Goal: Task Accomplishment & Management: Use online tool/utility

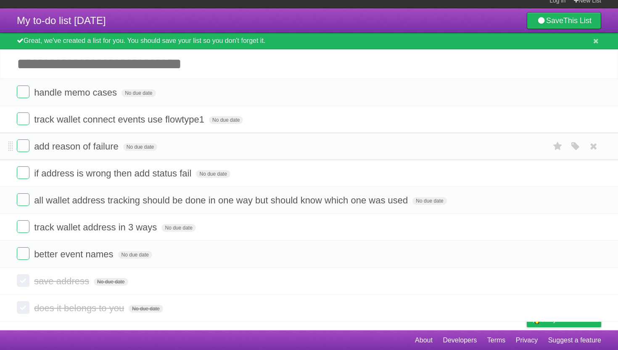
scroll to position [14, 0]
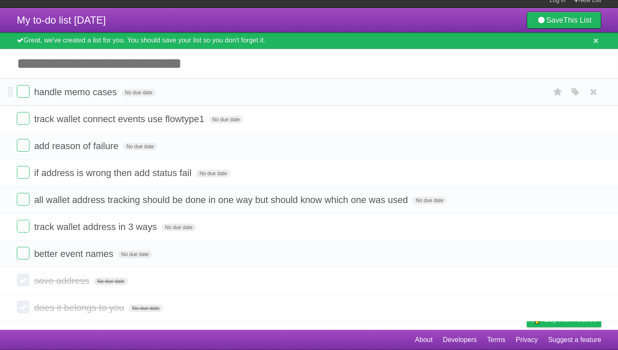
click at [67, 88] on span "handle memo cases" at bounding box center [76, 92] width 85 height 11
click at [20, 88] on label at bounding box center [23, 91] width 13 height 13
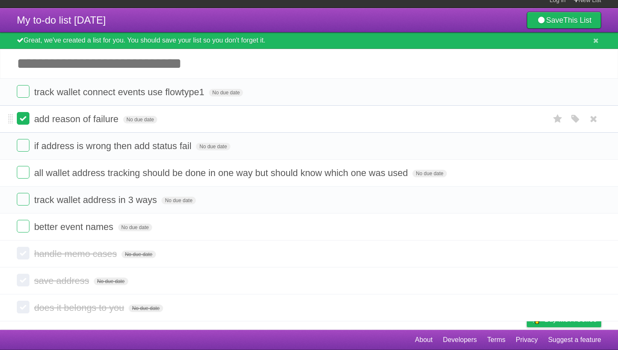
click at [18, 112] on label at bounding box center [23, 118] width 13 height 13
click at [24, 141] on label at bounding box center [23, 145] width 13 height 13
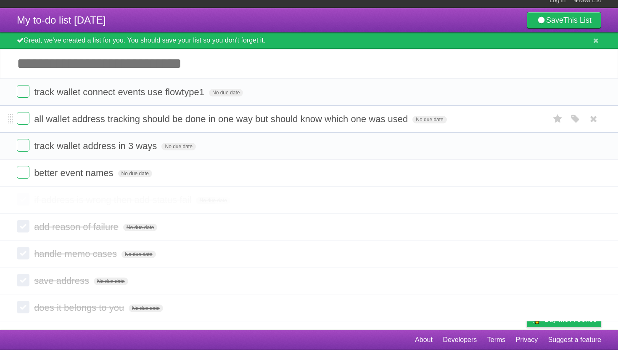
scroll to position [13, 0]
click at [22, 145] on label at bounding box center [23, 145] width 13 height 13
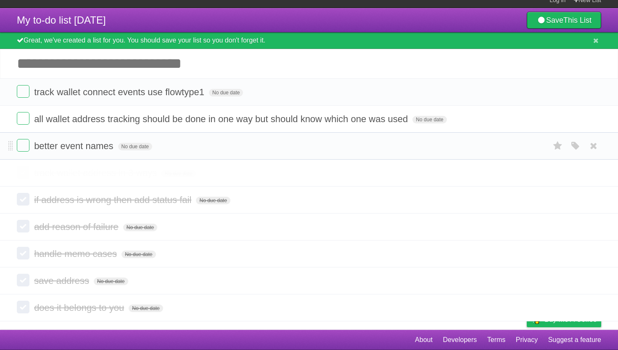
scroll to position [13, 0]
drag, startPoint x: 178, startPoint y: 118, endPoint x: 179, endPoint y: 124, distance: 5.5
click at [179, 124] on li "all wallet address tracking should be done in one way but should know which one…" at bounding box center [309, 118] width 618 height 27
click at [195, 117] on span "all wallet address tracking should be done in one way but should know which one…" at bounding box center [222, 119] width 376 height 11
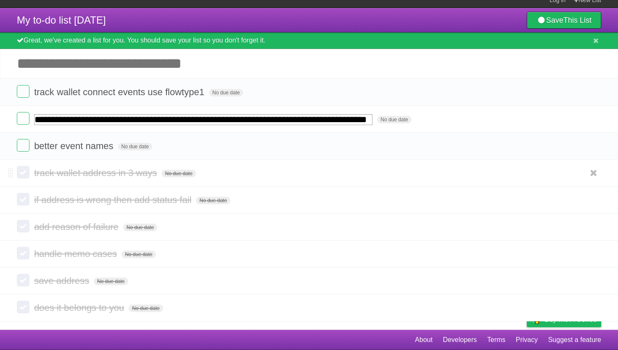
click at [0, 161] on li "track wallet address in 3 ways No due date White Red Blue Green Purple Orange" at bounding box center [309, 172] width 618 height 27
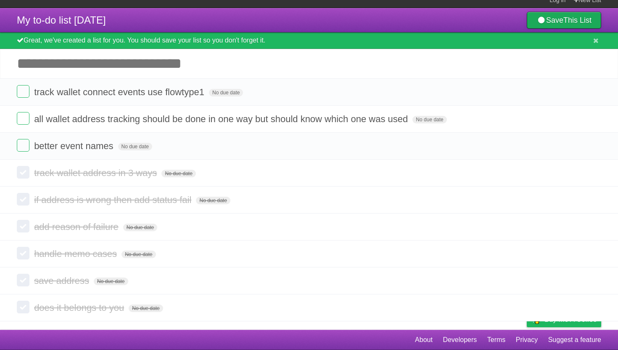
click at [557, 21] on link "Save This List" at bounding box center [564, 20] width 74 height 17
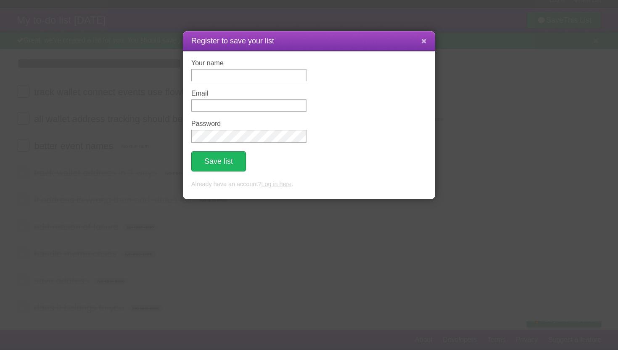
click at [422, 37] on icon at bounding box center [424, 40] width 5 height 7
